Goal: Task Accomplishment & Management: Manage account settings

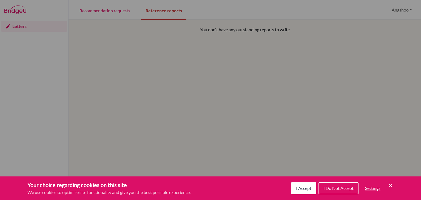
click at [387, 186] on icon "Cookie Control Close Icon" at bounding box center [390, 185] width 7 height 7
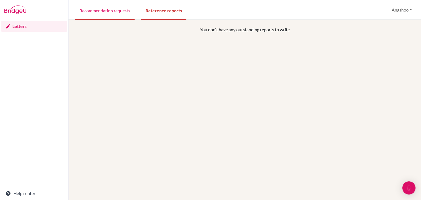
click at [105, 12] on link "Recommendation requests" at bounding box center [105, 10] width 60 height 19
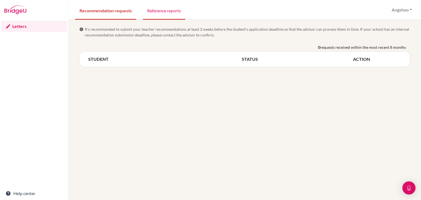
click at [161, 12] on link "Reference reports" at bounding box center [164, 10] width 43 height 19
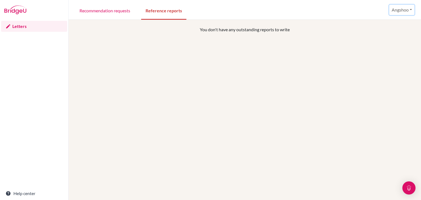
click at [410, 8] on button "Angshoo" at bounding box center [402, 10] width 25 height 10
click at [382, 25] on link "Profile" at bounding box center [393, 22] width 43 height 9
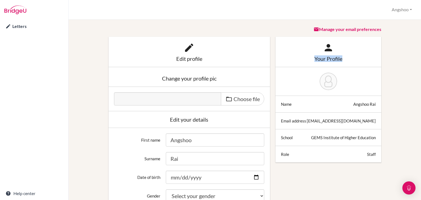
drag, startPoint x: 326, startPoint y: 48, endPoint x: 351, endPoint y: 69, distance: 32.9
click at [351, 69] on div "Your Profile Name Angshoo Rai Email address angshoo.rai@gems.edu.np School GEMS…" at bounding box center [329, 100] width 106 height 126
click at [351, 69] on div at bounding box center [329, 81] width 106 height 29
click at [320, 85] on img at bounding box center [329, 82] width 18 height 18
drag, startPoint x: 417, startPoint y: 10, endPoint x: 309, endPoint y: 2, distance: 108.1
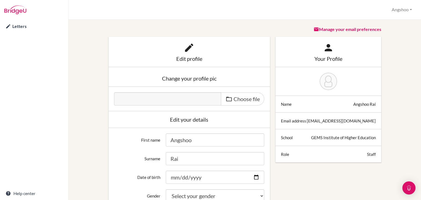
click at [309, 2] on div "Profile Angshoo Profile Log out Your browser is not supported by BridgeU. Pleas…" at bounding box center [245, 10] width 353 height 20
click at [16, 29] on link "Letters" at bounding box center [34, 26] width 66 height 11
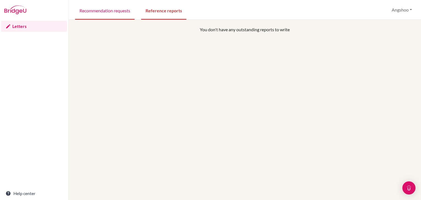
click at [98, 13] on link "Recommendation requests" at bounding box center [105, 10] width 60 height 19
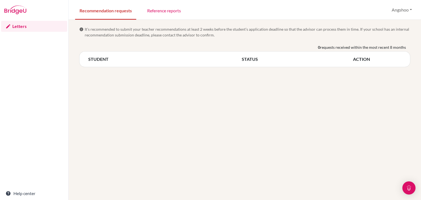
click at [406, 178] on div "info It’s recommended to submit your teacher recommendations at least 2 weeks b…" at bounding box center [245, 110] width 353 height 181
click at [407, 188] on img "Open Intercom Messenger" at bounding box center [409, 188] width 7 height 7
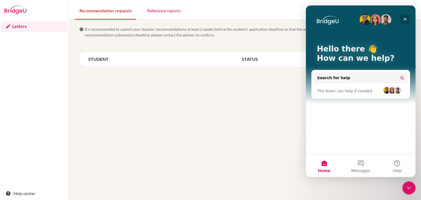
click at [405, 19] on icon "Close" at bounding box center [405, 19] width 3 height 3
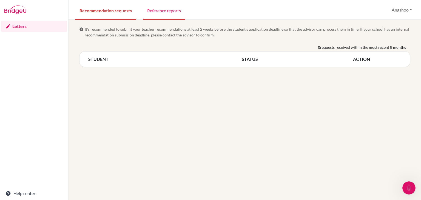
click at [156, 12] on link "Reference reports" at bounding box center [164, 10] width 43 height 19
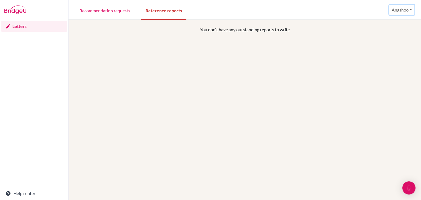
click at [410, 12] on button "Angshoo" at bounding box center [402, 10] width 25 height 10
click at [395, 22] on link "Profile" at bounding box center [393, 22] width 43 height 9
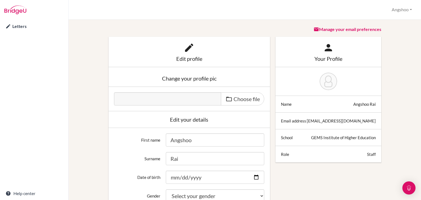
click at [182, 80] on div "Change your profile pic" at bounding box center [189, 78] width 151 height 5
click at [185, 51] on icon at bounding box center [189, 47] width 11 height 11
click at [235, 99] on span "Choose file" at bounding box center [247, 99] width 26 height 7
click at [198, 99] on input "Choose file" at bounding box center [156, 95] width 84 height 6
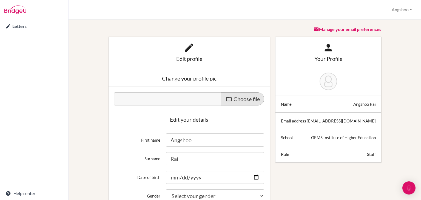
type input "C:\fakepath\IMG_0736.JPG"
type input "IMG_0736.JPG"
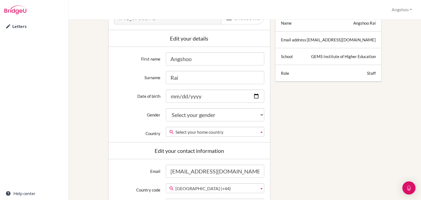
scroll to position [82, 0]
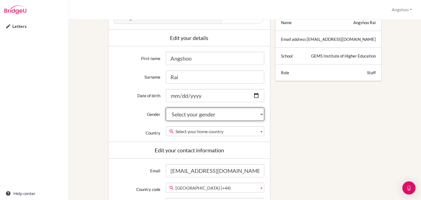
click at [258, 114] on select "Select your gender Female Male Neither" at bounding box center [215, 114] width 98 height 13
select select "female"
click at [166, 108] on select "Select your gender Female Male Neither" at bounding box center [215, 114] width 98 height 13
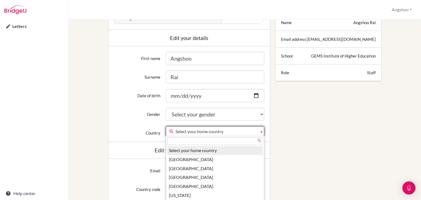
click at [259, 132] on b at bounding box center [261, 131] width 5 height 9
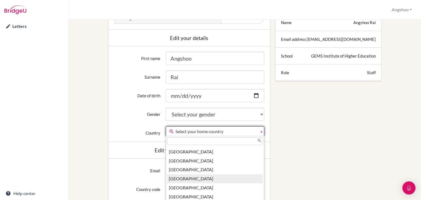
click at [183, 174] on li "Nepal" at bounding box center [215, 178] width 96 height 9
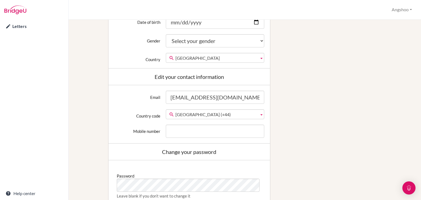
scroll to position [2031, 0]
click at [260, 114] on b at bounding box center [261, 114] width 5 height 9
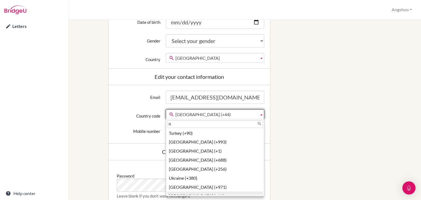
scroll to position [0, 0]
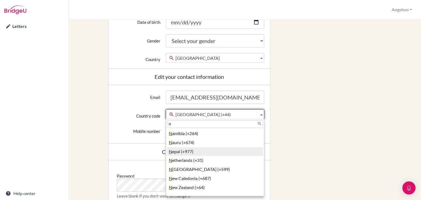
type input "n"
click at [191, 149] on li "N epal (+977)" at bounding box center [215, 151] width 96 height 9
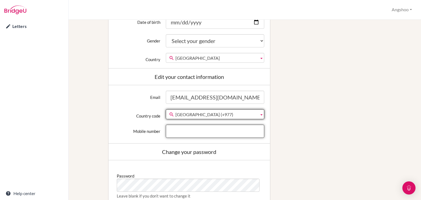
click at [189, 134] on input "Mobile number" at bounding box center [215, 131] width 98 height 13
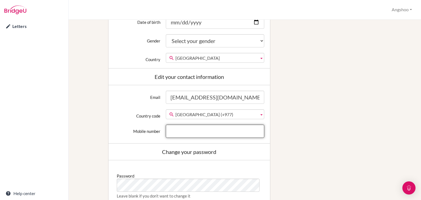
click at [191, 136] on input "Mobile number" at bounding box center [215, 131] width 98 height 13
type input "8"
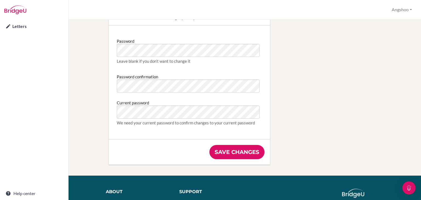
scroll to position [293, 0]
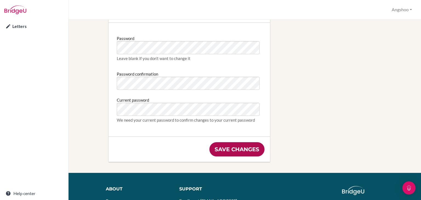
type input "9808198941"
click at [238, 147] on input "Save changes" at bounding box center [237, 149] width 55 height 14
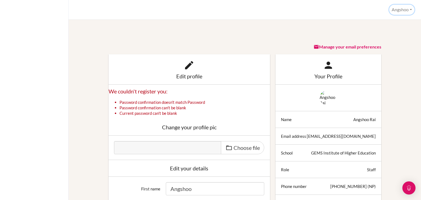
click at [398, 10] on button "Angshoo" at bounding box center [402, 10] width 25 height 10
click at [387, 24] on link "Profile" at bounding box center [392, 22] width 43 height 9
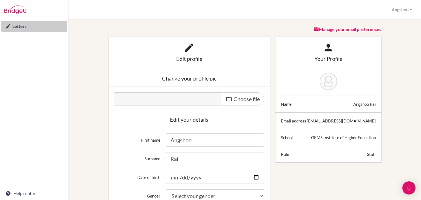
click at [18, 25] on link "Letters" at bounding box center [34, 26] width 66 height 11
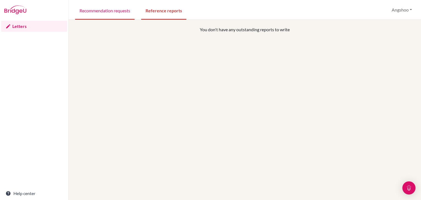
click at [116, 9] on link "Recommendation requests" at bounding box center [105, 10] width 60 height 19
